Goal: Browse casually: Explore the website without a specific task or goal

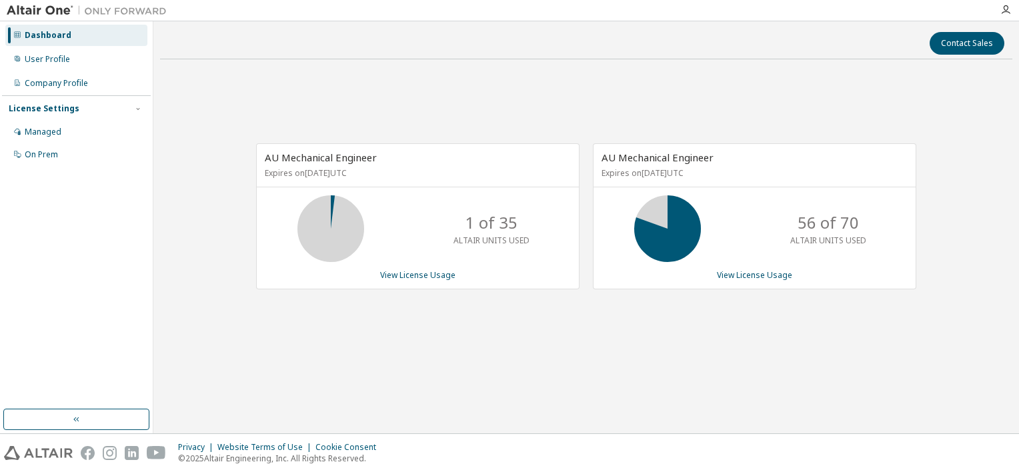
click at [396, 334] on div "AU Mechanical Engineer Expires on [DATE] UTC 1 of 35 ALTAIR UNITS USED View Lic…" at bounding box center [586, 223] width 853 height 307
click at [419, 115] on div "AU Mechanical Engineer Expires on [DATE] UTC 1 of 35 ALTAIR UNITS USED View Lic…" at bounding box center [586, 223] width 853 height 307
